Goal: Information Seeking & Learning: Learn about a topic

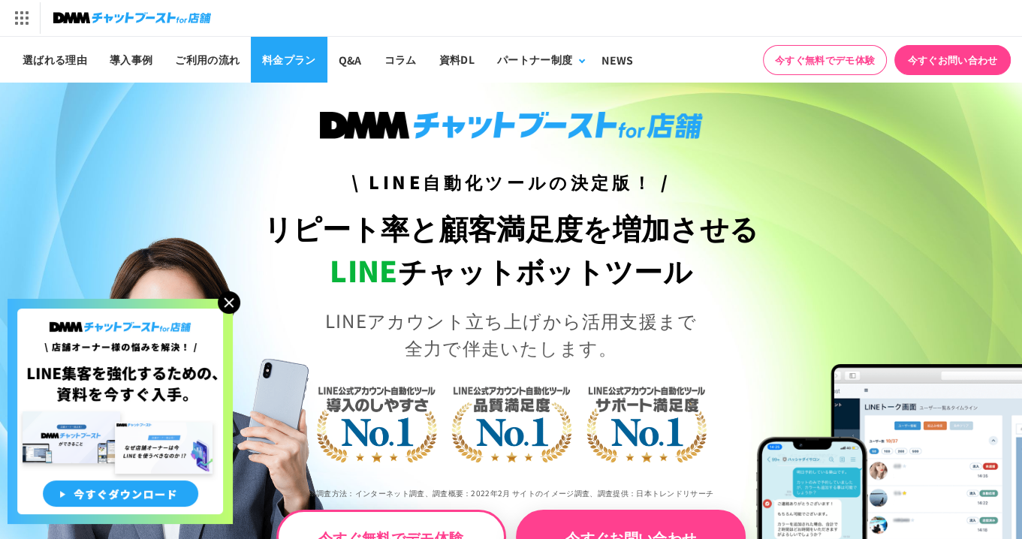
drag, startPoint x: 0, startPoint y: 0, endPoint x: 291, endPoint y: 62, distance: 297.9
click at [291, 62] on link "料金プラン" at bounding box center [289, 60] width 77 height 46
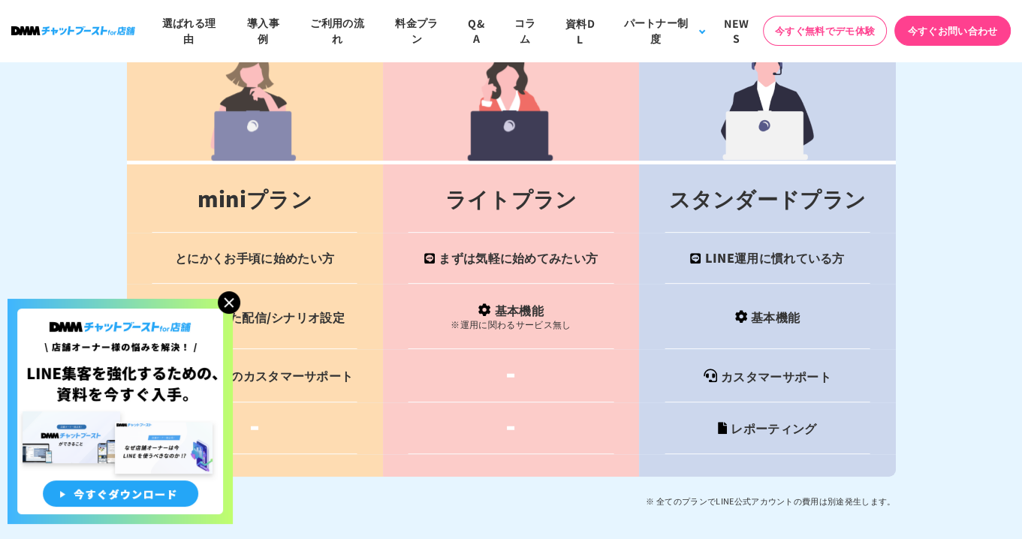
scroll to position [5945, 0]
click at [236, 299] on img at bounding box center [229, 302] width 23 height 23
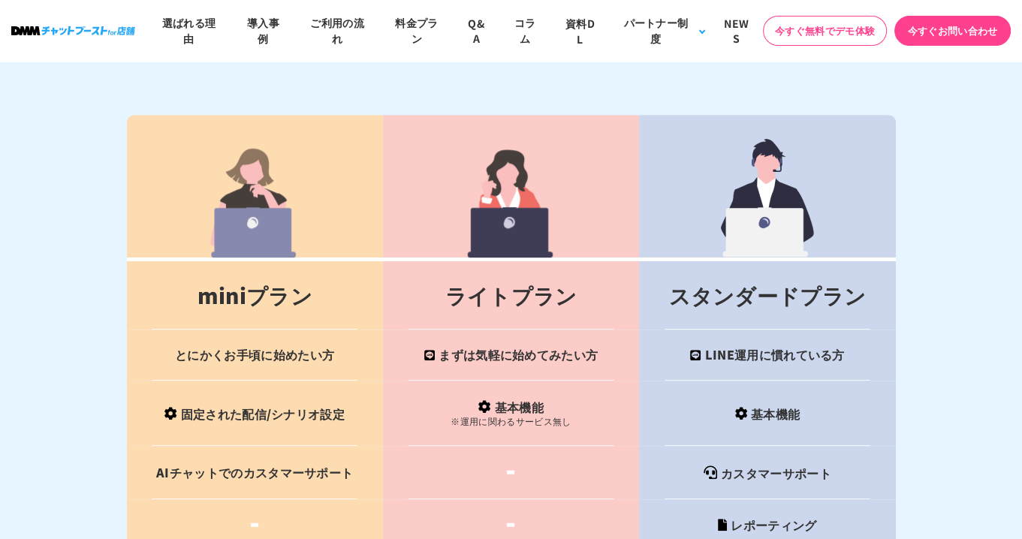
scroll to position [5796, 0]
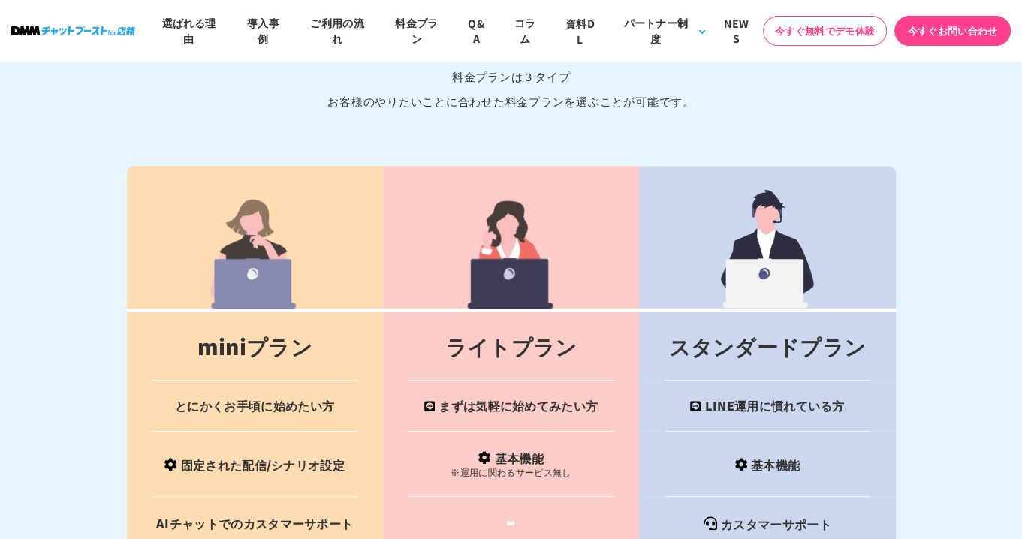
click at [841, 170] on th at bounding box center [767, 238] width 256 height 145
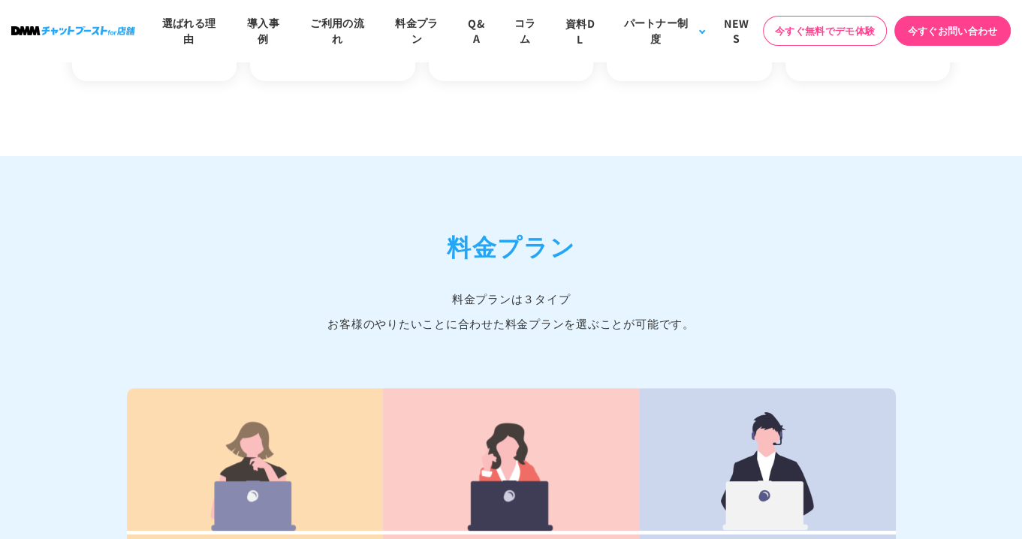
scroll to position [5589, 0]
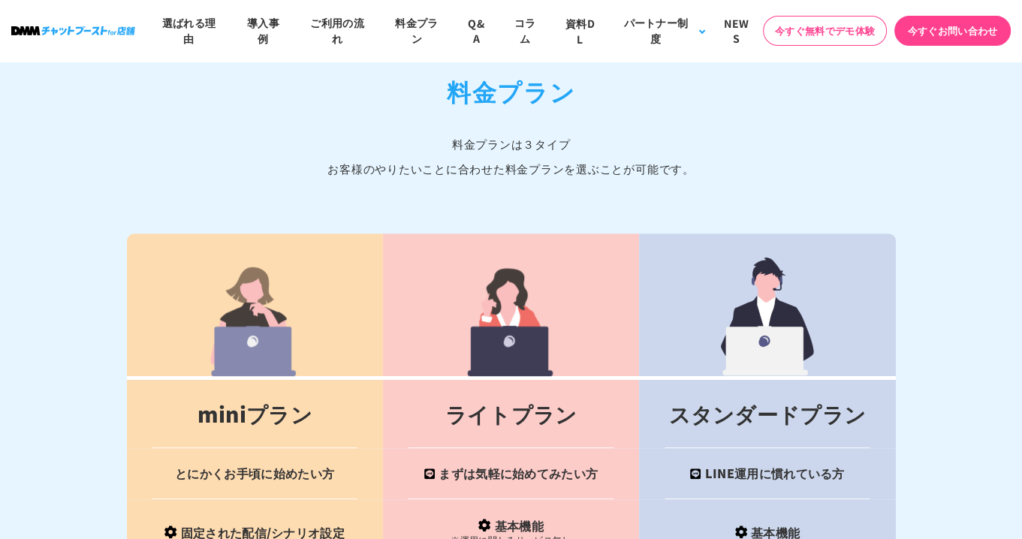
scroll to position [5832, 0]
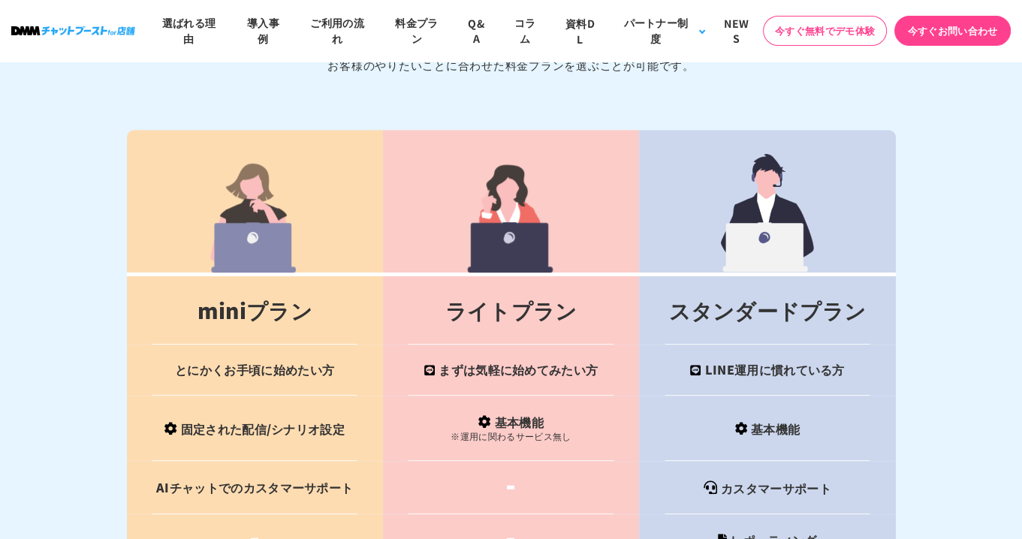
click at [98, 441] on section "料金プラン 料金プランは３タイプ お客様のやりたいことに合わせた料金プランを選ぶことが可能です。 miniプラン ライトプラン スタンダードプラン とにかくお…" at bounding box center [511, 331] width 1022 height 867
click at [200, 442] on td "固定された配信/シナリオ設定" at bounding box center [255, 428] width 256 height 65
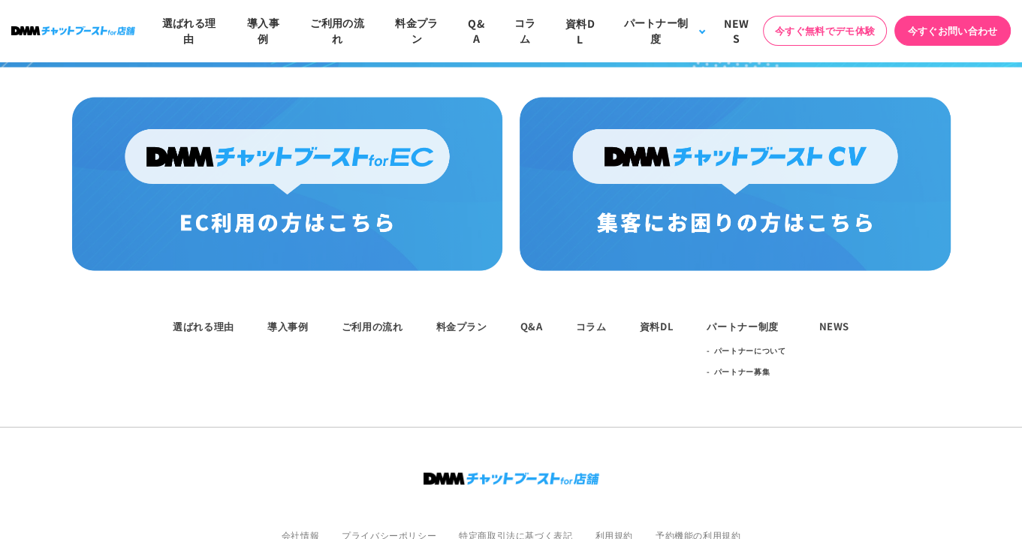
scroll to position [7968, 0]
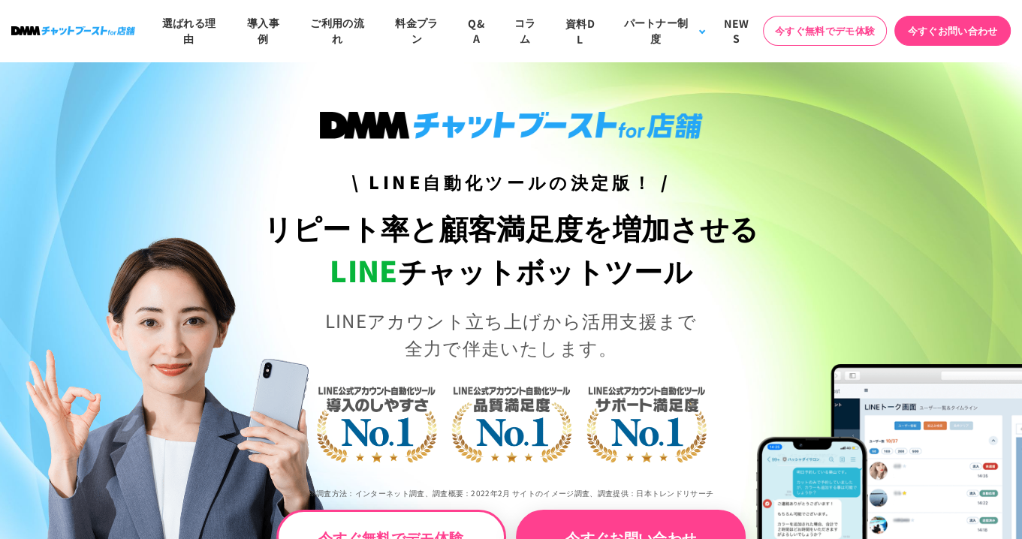
scroll to position [7968, 0]
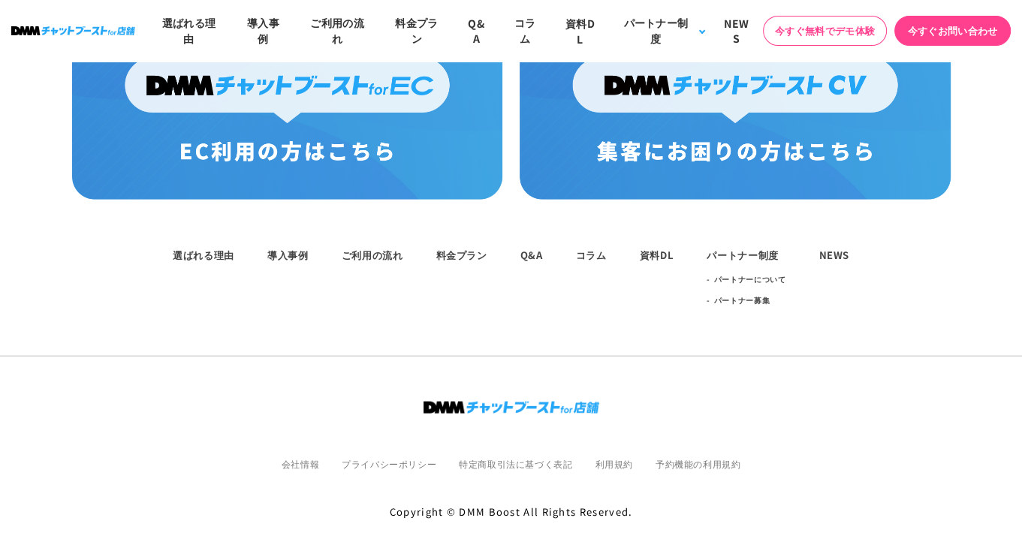
click at [219, 442] on div "選ばれる理由 導入事例 ご利用の流れ 料金プラン Q&A コラム 資料DL パートナー制度 パートナーについて パートナー募集 NEWS 会社情報" at bounding box center [511, 384] width 1022 height 369
